Goal: Information Seeking & Learning: Compare options

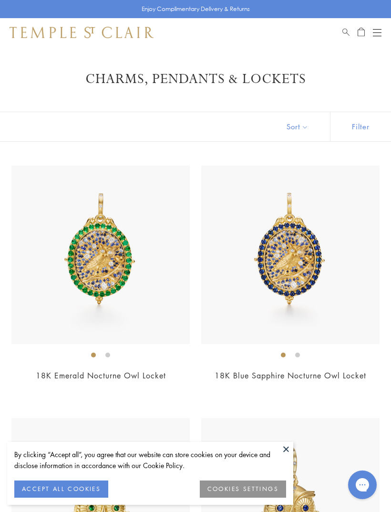
click at [279, 275] on img at bounding box center [290, 255] width 178 height 178
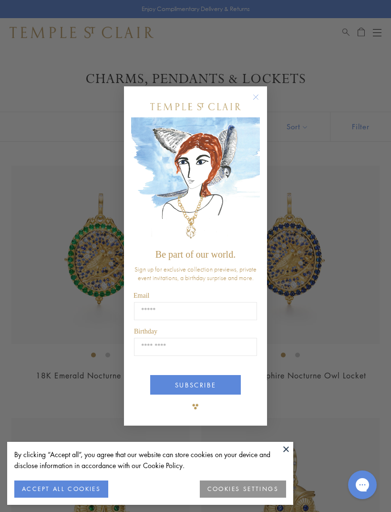
click at [257, 103] on circle "Close dialog" at bounding box center [256, 96] width 11 height 11
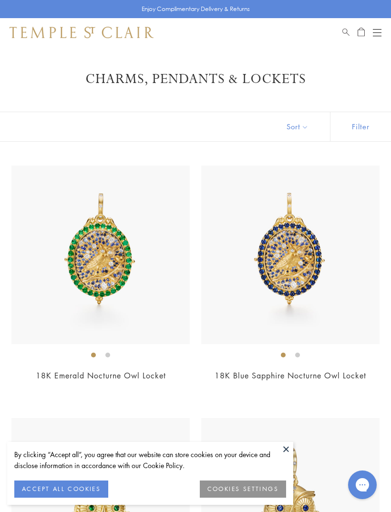
click at [225, 487] on button "COOKIES SETTINGS" at bounding box center [243, 488] width 86 height 17
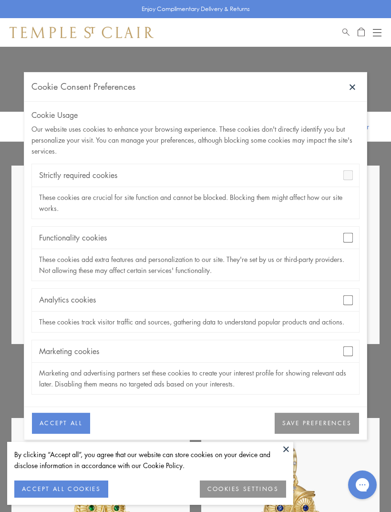
click at [290, 426] on button "SAVE PREFERENCES" at bounding box center [317, 423] width 84 height 21
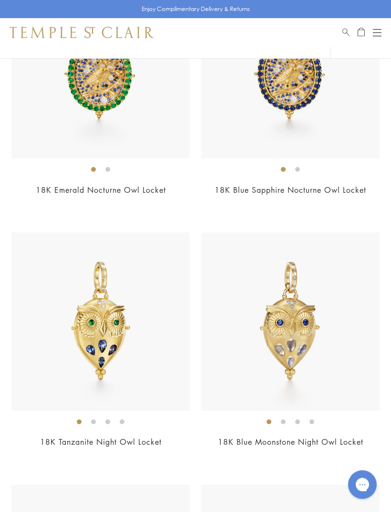
scroll to position [186, 0]
click at [275, 352] on img at bounding box center [290, 321] width 178 height 178
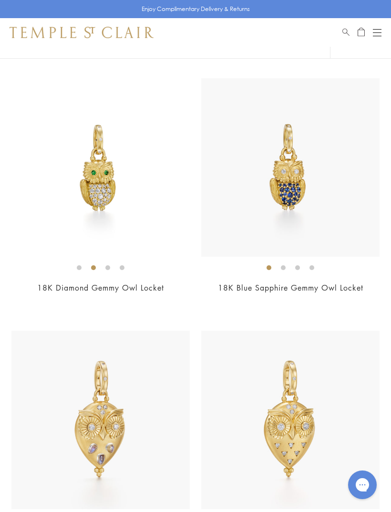
scroll to position [626, 0]
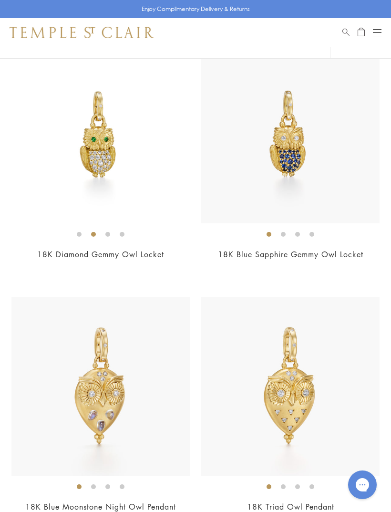
click at [89, 402] on img at bounding box center [100, 386] width 178 height 178
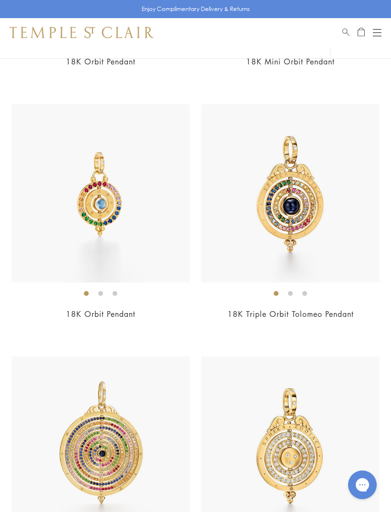
scroll to position [6141, 0]
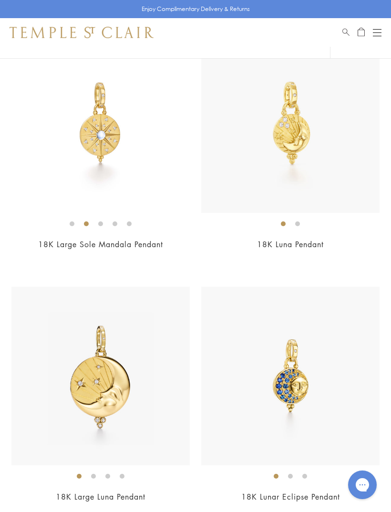
scroll to position [8044, 0]
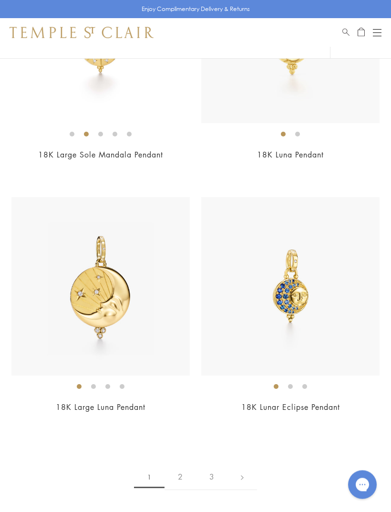
click at [183, 464] on link "2" at bounding box center [180, 477] width 31 height 26
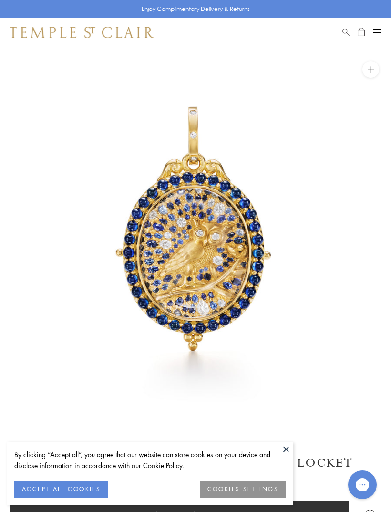
click at [284, 454] on button at bounding box center [286, 449] width 14 height 14
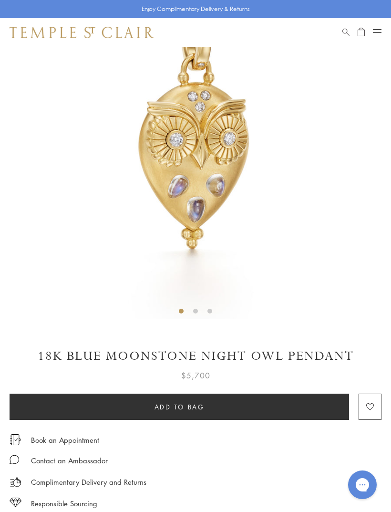
scroll to position [148, 0]
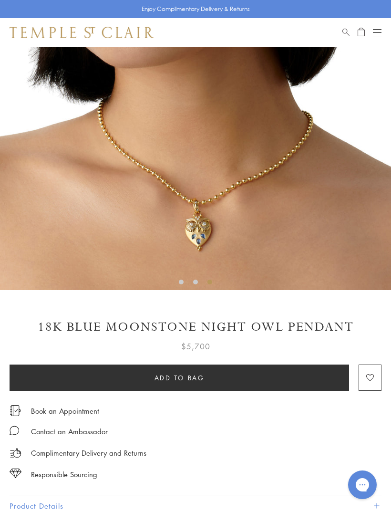
click at [143, 237] on img at bounding box center [195, 94] width 391 height 391
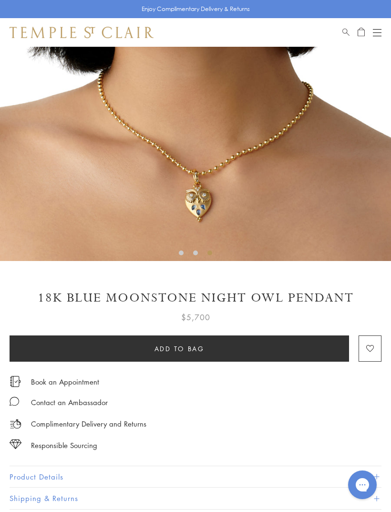
scroll to position [178, 0]
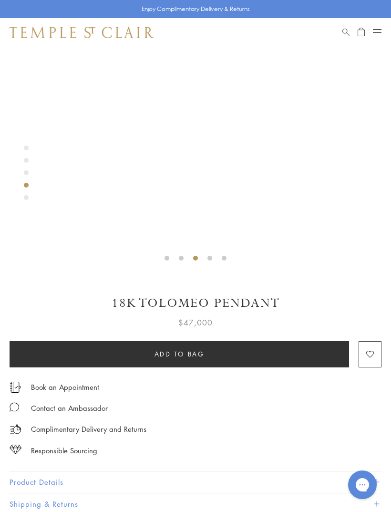
scroll to position [172, 0]
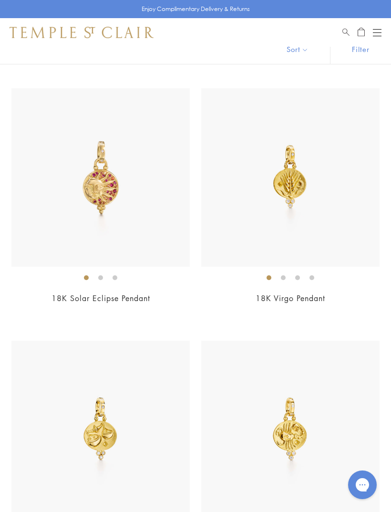
scroll to position [82, 0]
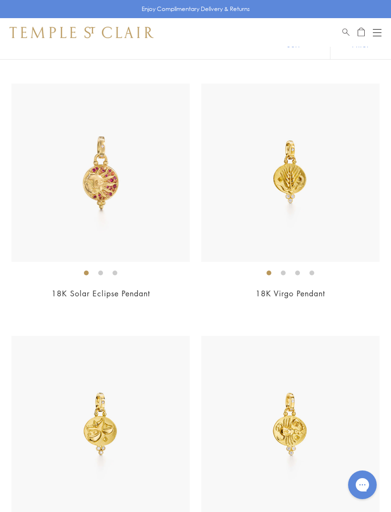
click at [94, 183] on img at bounding box center [100, 173] width 178 height 178
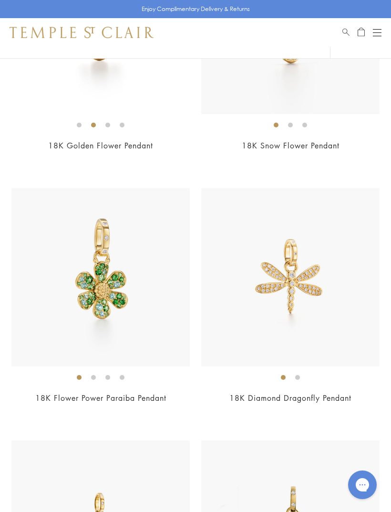
scroll to position [3038, 0]
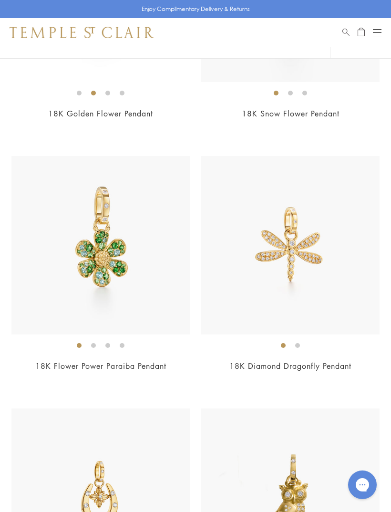
click at [100, 262] on img at bounding box center [100, 245] width 178 height 178
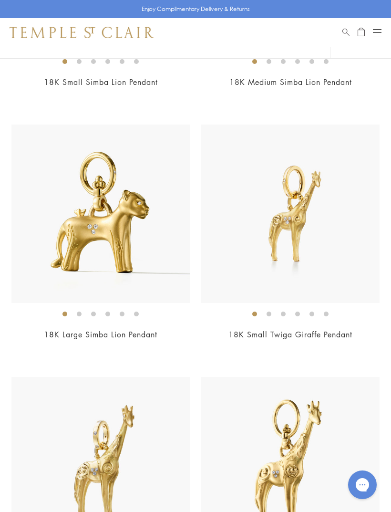
scroll to position [4270, 0]
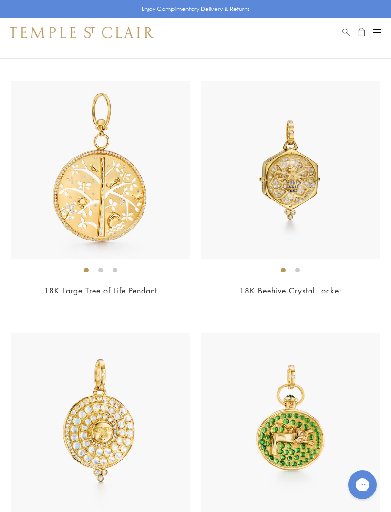
scroll to position [5906, 0]
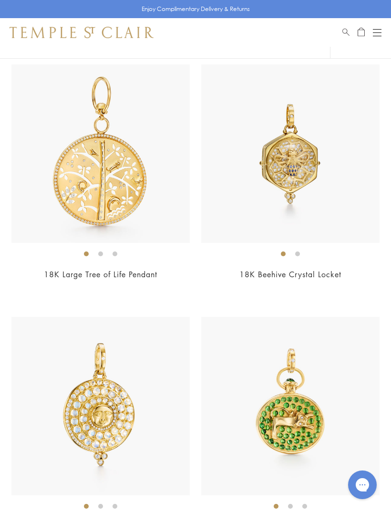
click at [83, 409] on img at bounding box center [100, 406] width 178 height 178
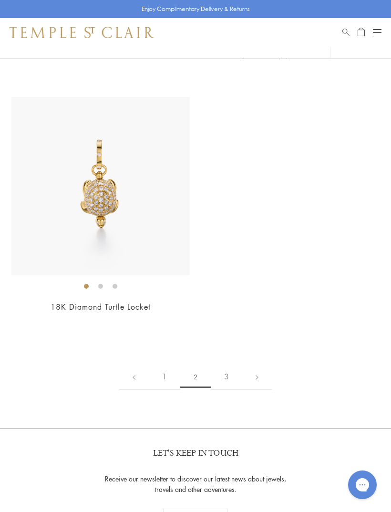
scroll to position [7189, 0]
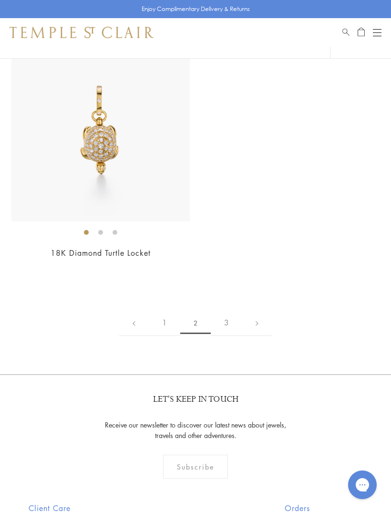
click at [224, 310] on link "3" at bounding box center [226, 323] width 31 height 26
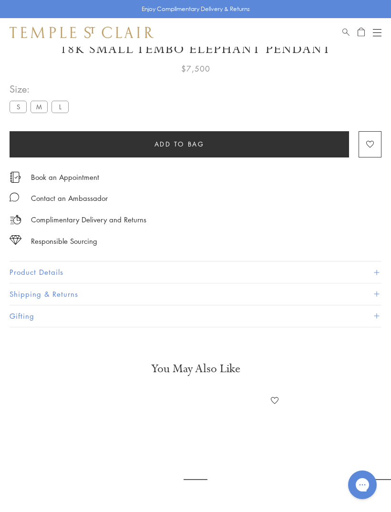
scroll to position [47, 0]
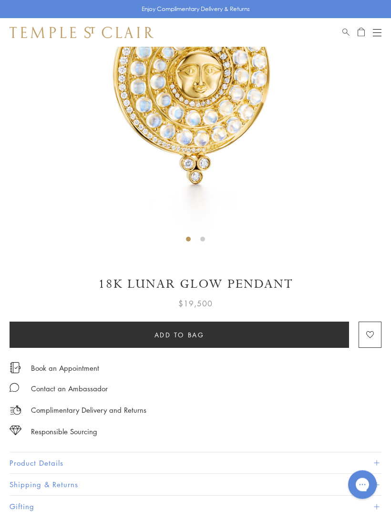
scroll to position [191, 0]
click at [25, 459] on button "Product Details" at bounding box center [196, 462] width 372 height 21
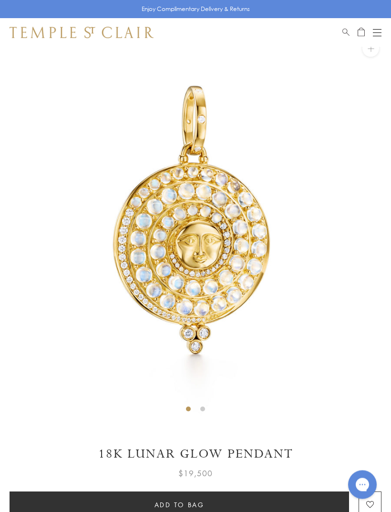
scroll to position [21, 0]
click at [167, 243] on img at bounding box center [195, 221] width 391 height 391
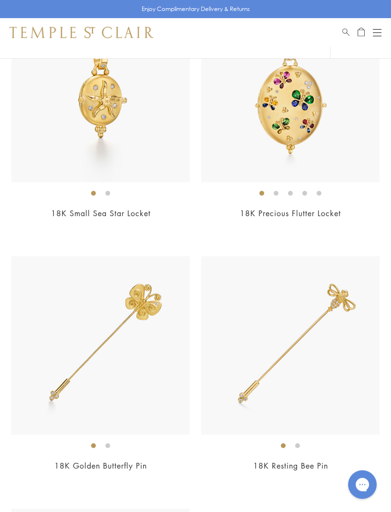
scroll to position [668, 0]
